Goal: Transaction & Acquisition: Obtain resource

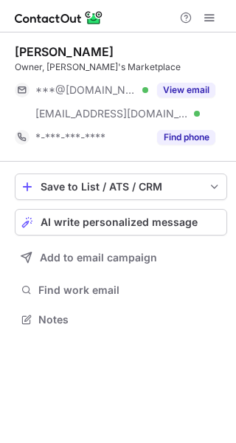
scroll to position [308, 236]
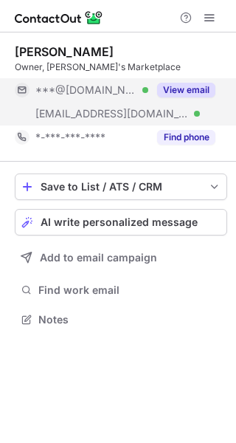
click at [182, 89] on button "View email" at bounding box center [186, 90] width 58 height 15
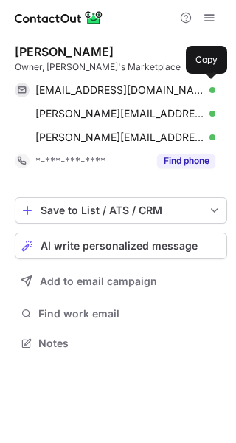
scroll to position [332, 236]
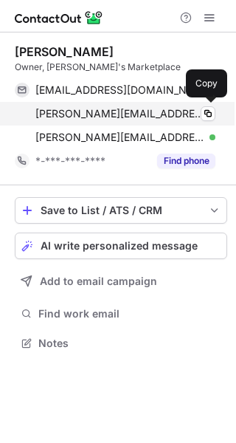
click at [91, 114] on span "john@joannasmarketplace.com" at bounding box center [119, 113] width 169 height 13
